Goal: Navigation & Orientation: Find specific page/section

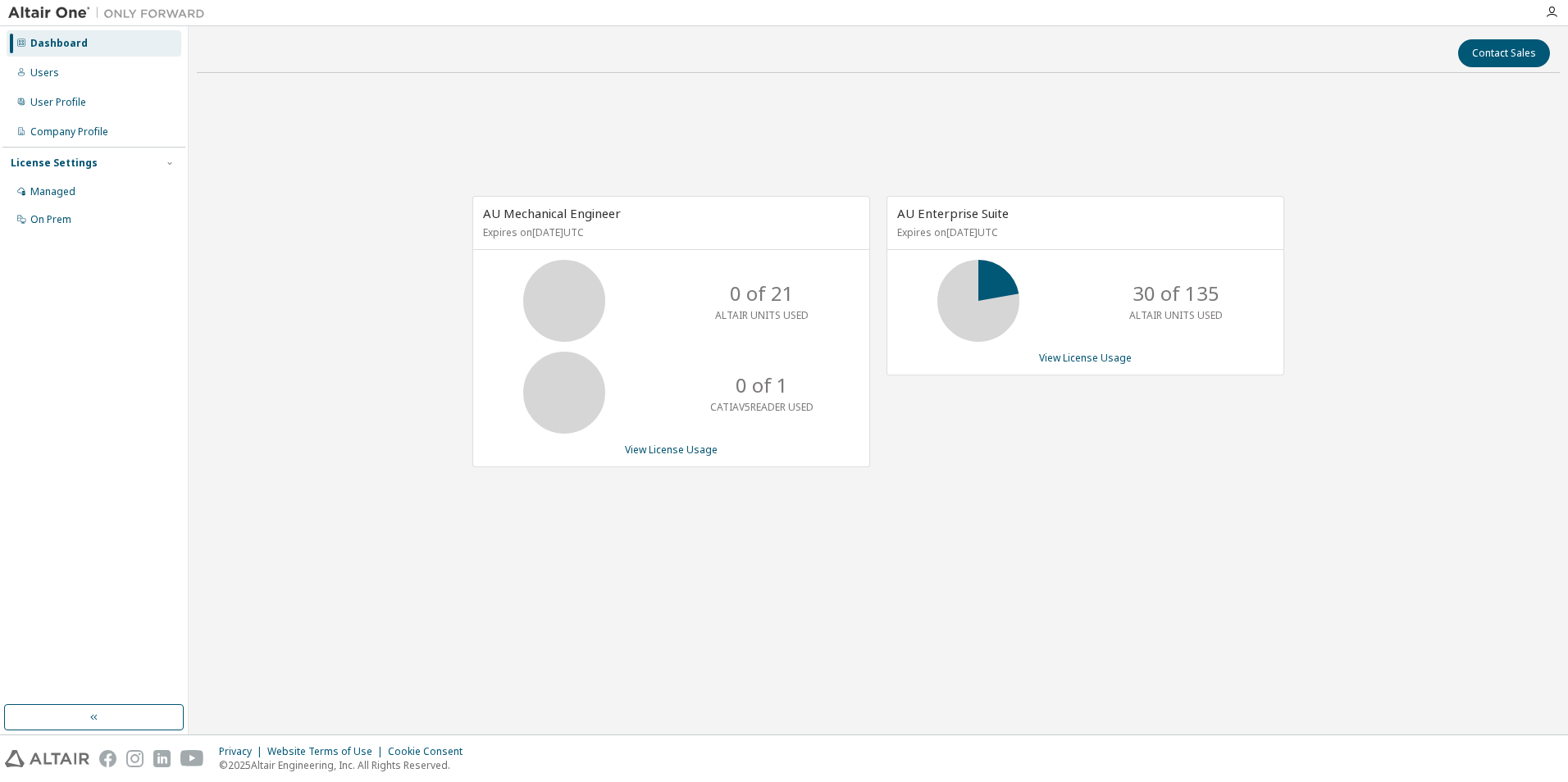
click at [1222, 87] on div "AU Mechanical Engineer Expires on [DATE] UTC 0 of 21 ALTAIR UNITS USED 0 of 1 C…" at bounding box center [878, 341] width 1363 height 509
